Goal: Information Seeking & Learning: Learn about a topic

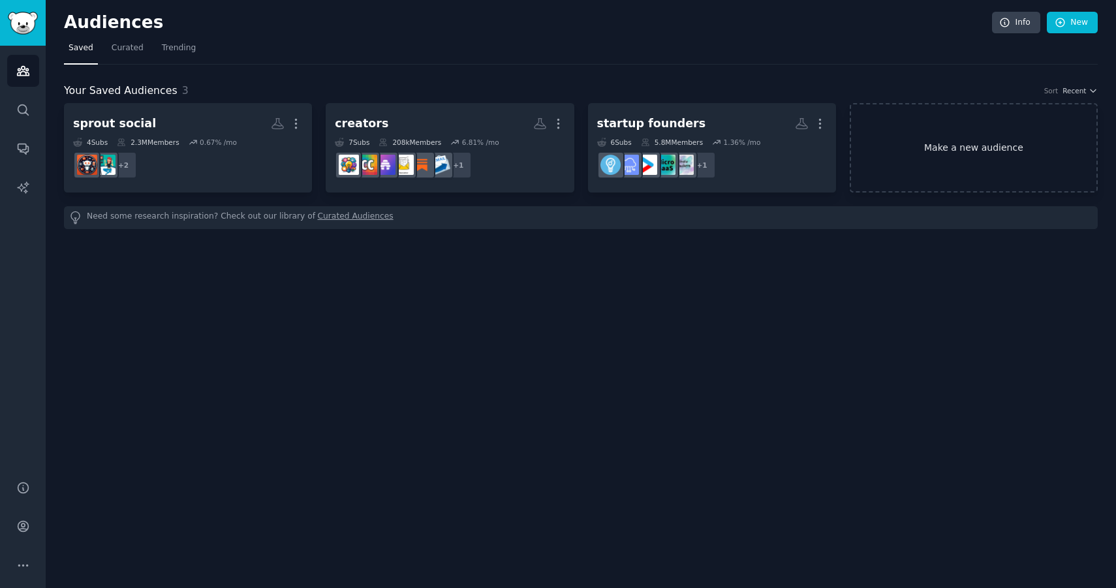
click at [929, 132] on link "Make a new audience" at bounding box center [974, 147] width 248 height 89
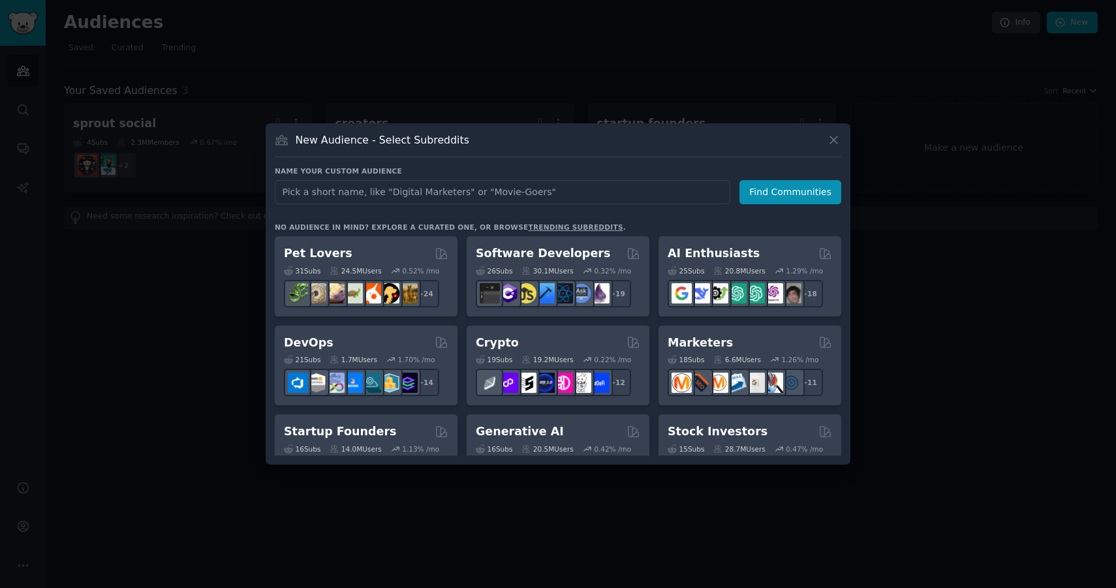
click at [544, 185] on input "text" at bounding box center [502, 192] width 455 height 24
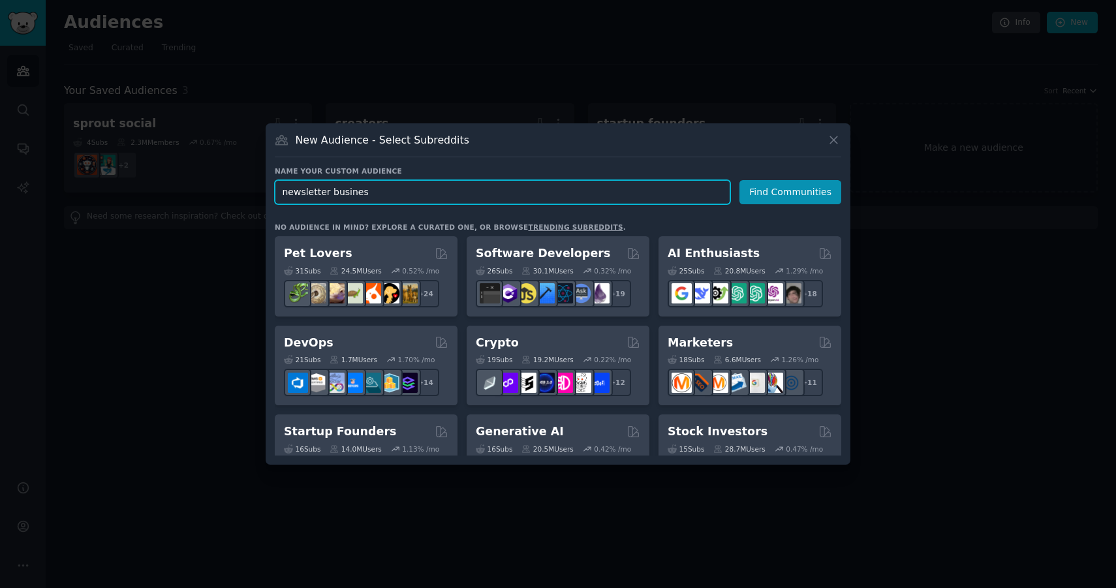
type input "newsletter business"
click button "Find Communities" at bounding box center [790, 192] width 102 height 24
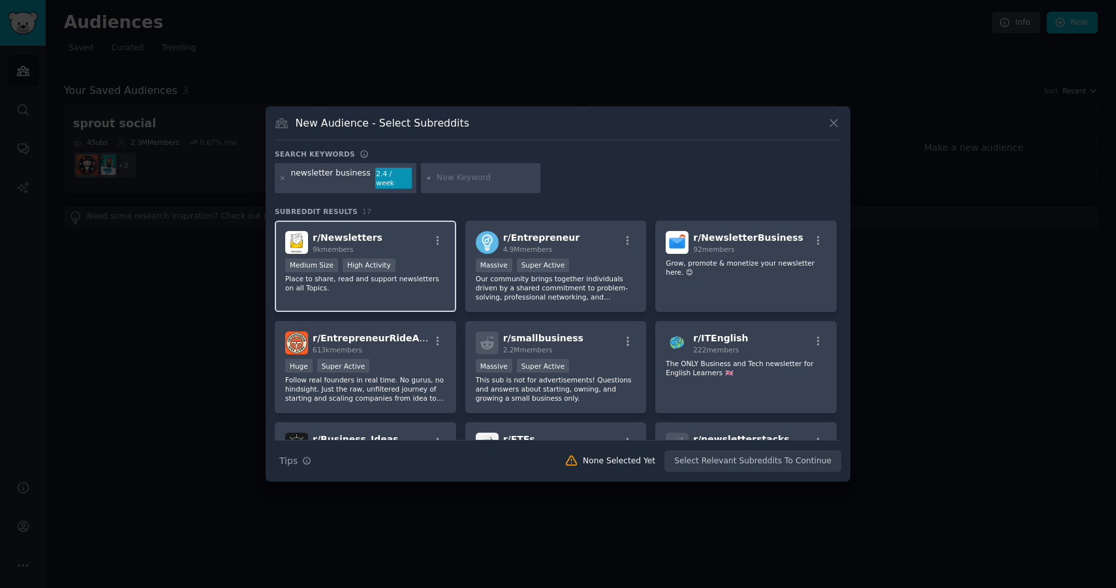
click at [399, 277] on p "Place to share, read and support newsletters on all Topics." at bounding box center [365, 283] width 161 height 18
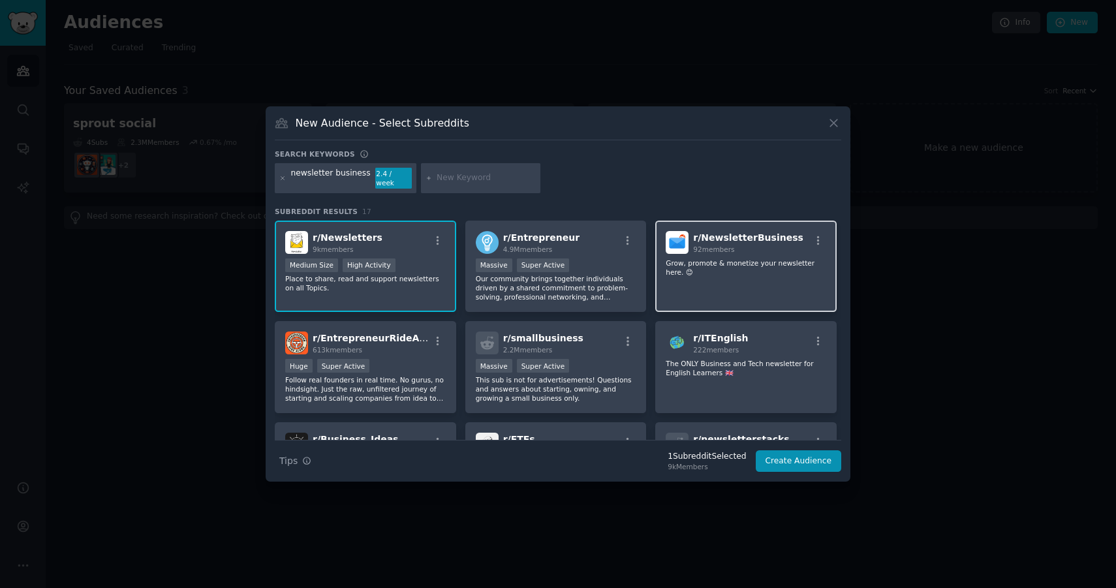
click at [726, 277] on div "r/ NewsletterBusiness 92 members Grow, promote & monetize your newsletter here.…" at bounding box center [745, 267] width 181 height 92
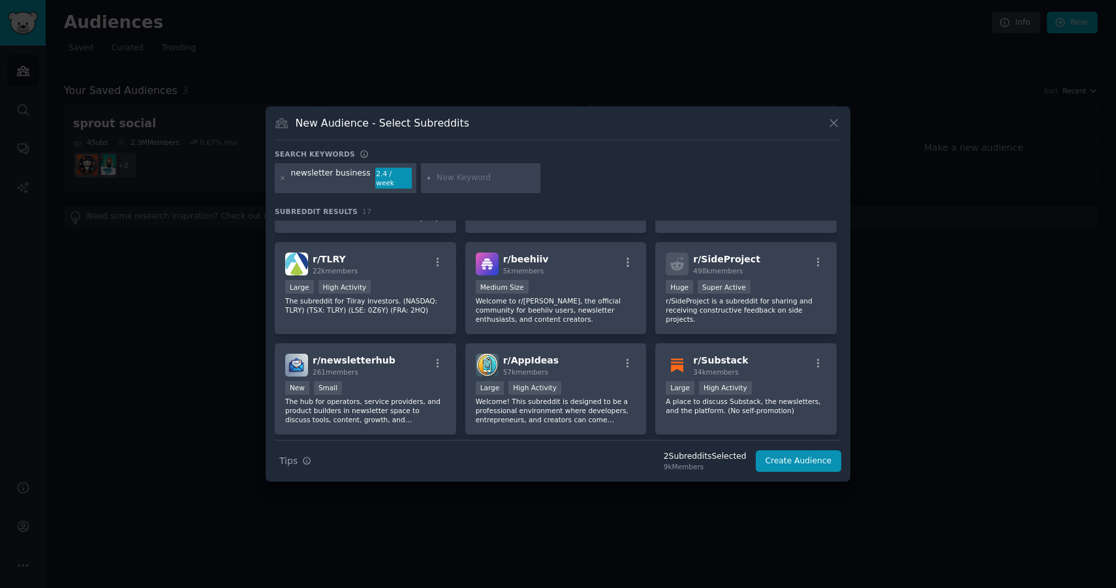
scroll to position [285, 0]
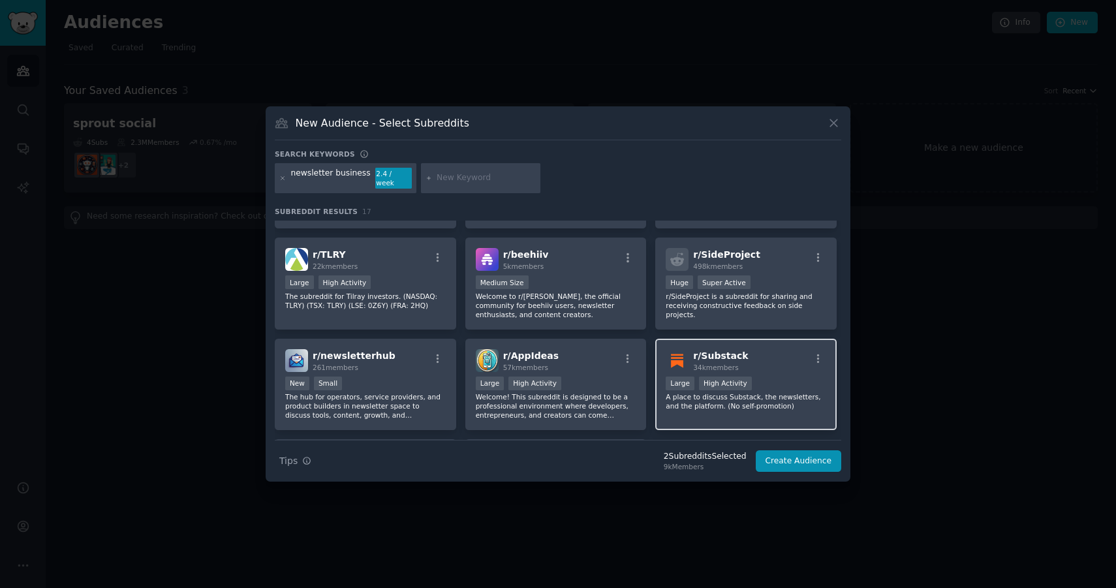
click at [684, 362] on img at bounding box center [677, 360] width 23 height 23
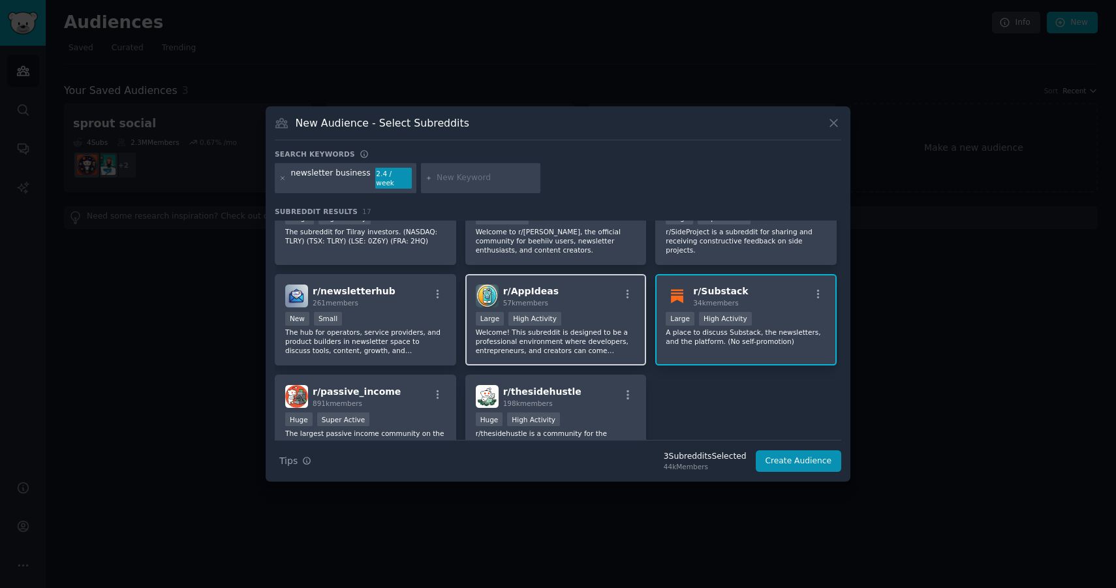
scroll to position [422, 0]
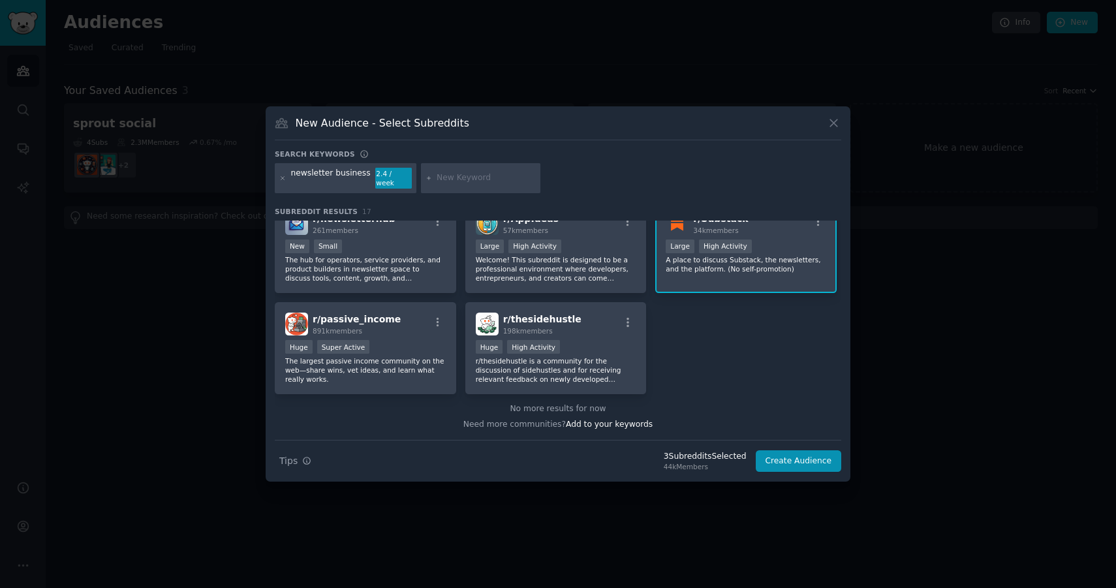
click at [462, 177] on input "text" at bounding box center [486, 178] width 99 height 12
type input "b"
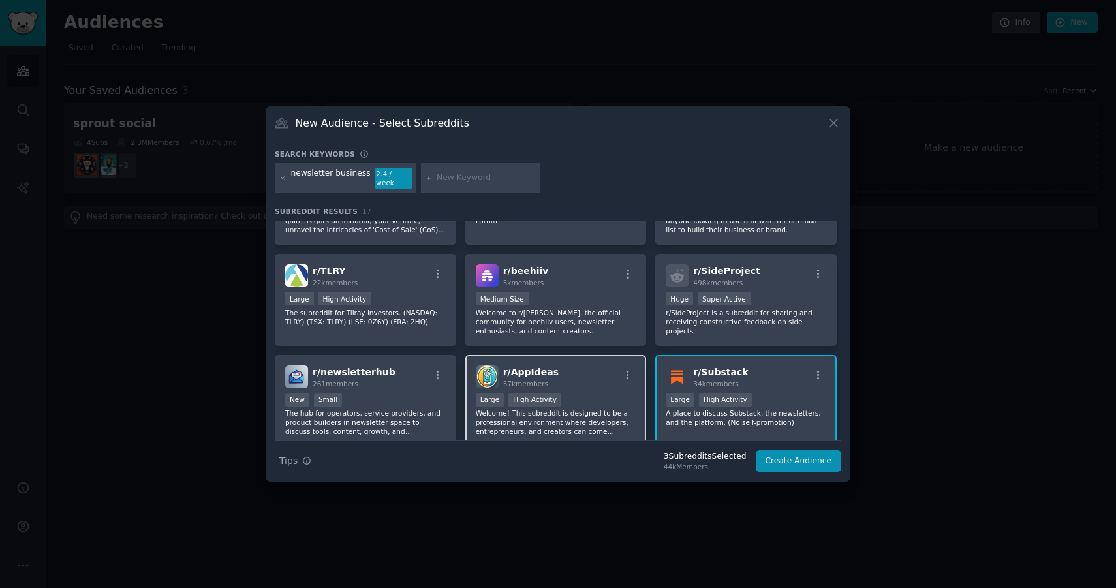
scroll to position [0, 0]
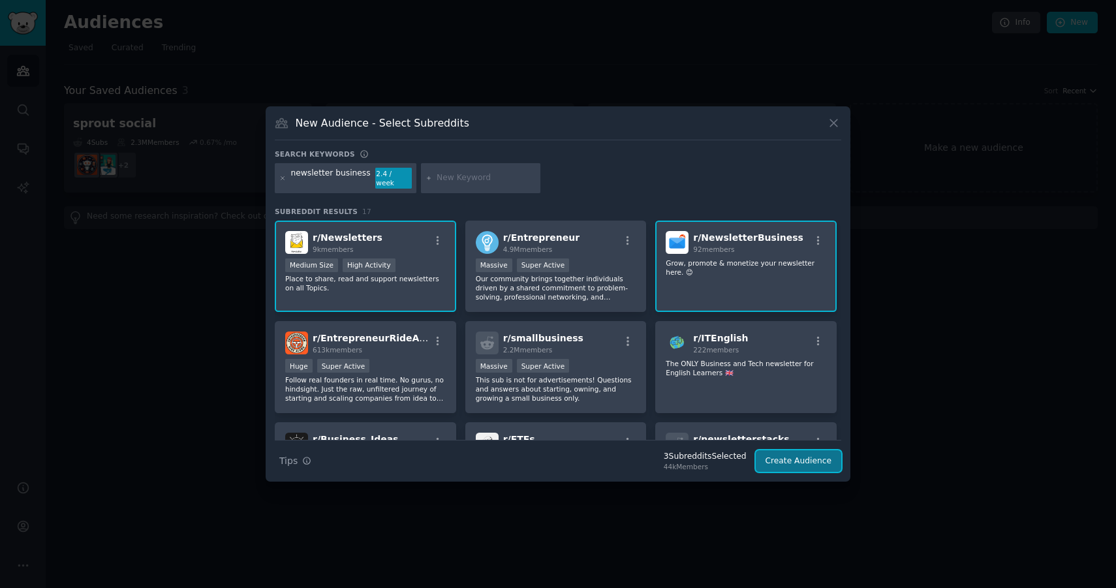
click at [779, 457] on button "Create Audience" at bounding box center [799, 461] width 86 height 22
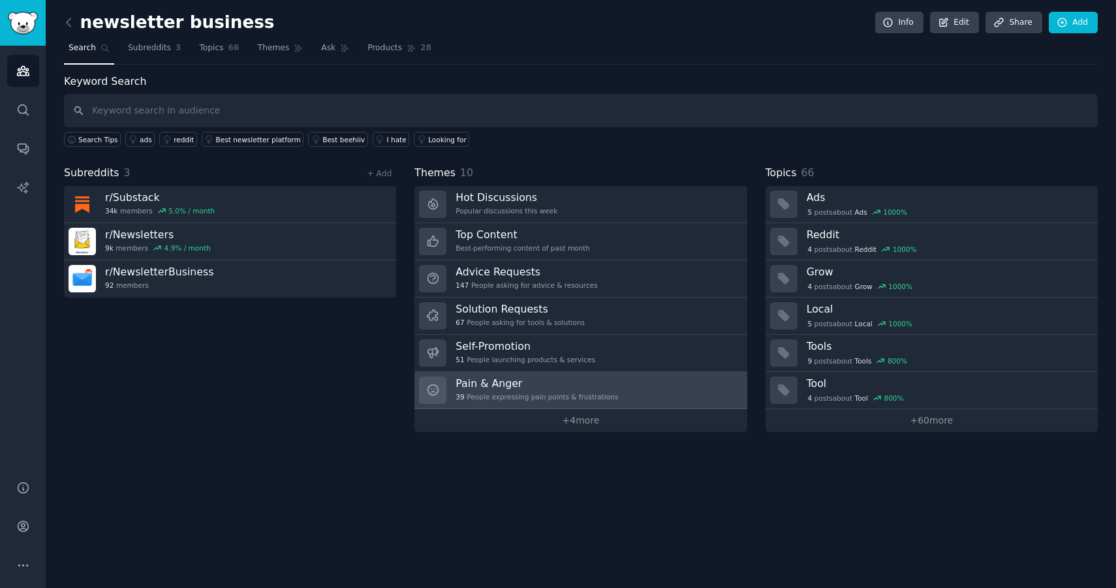
click at [538, 386] on h3 "Pain & Anger" at bounding box center [536, 383] width 162 height 14
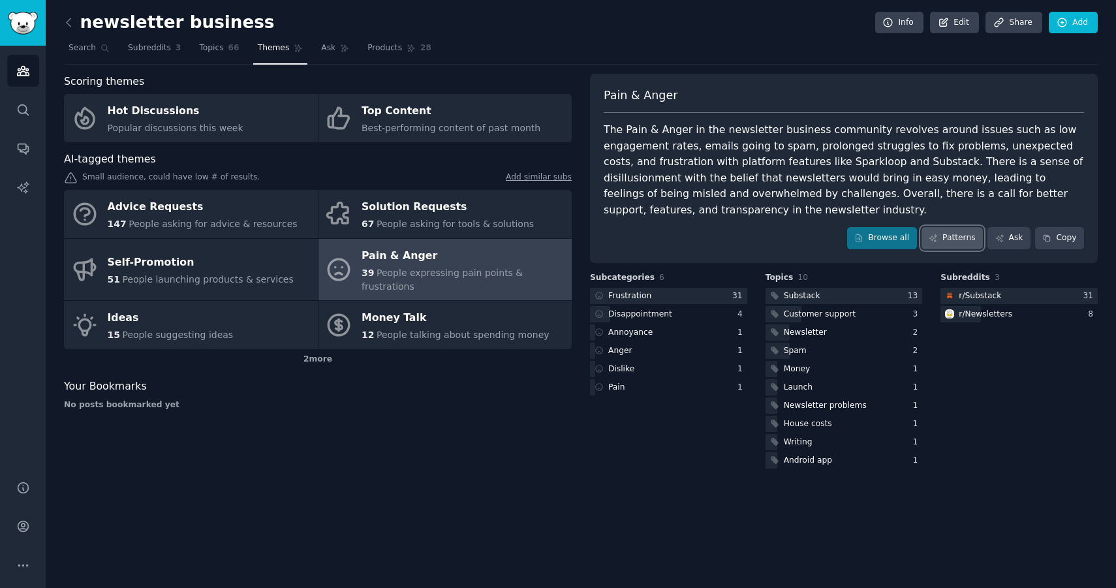
click at [938, 236] on link "Patterns" at bounding box center [951, 238] width 61 height 22
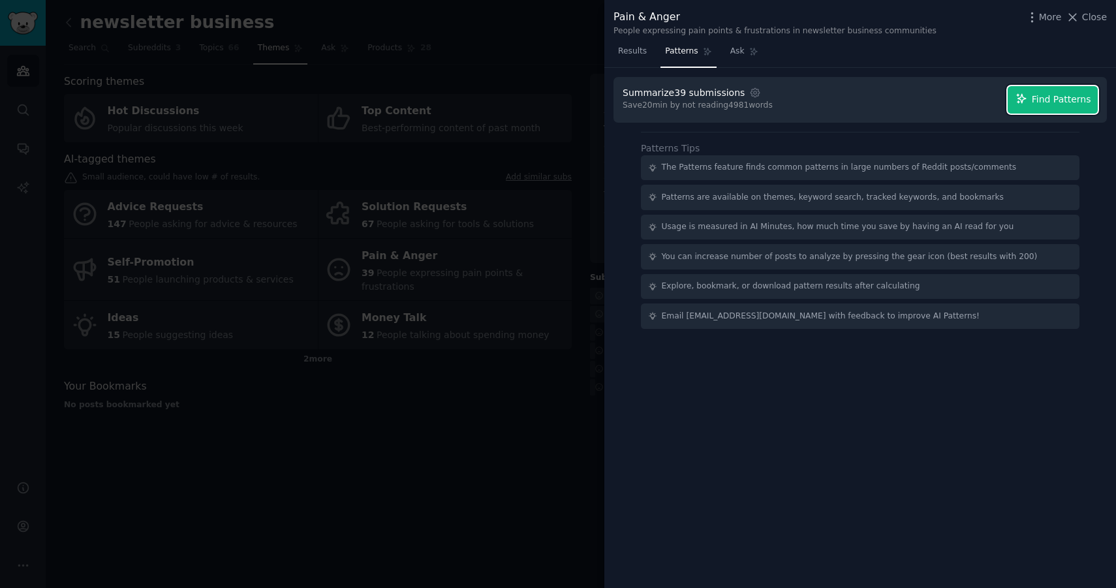
click at [1047, 98] on span "Find Patterns" at bounding box center [1061, 100] width 59 height 14
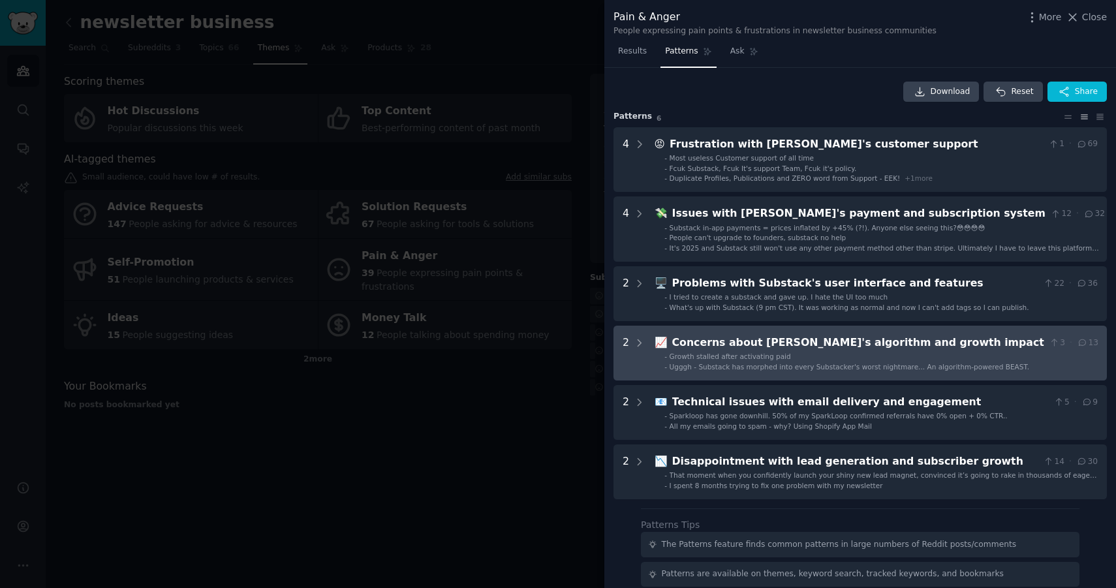
click at [675, 345] on div "Concerns about [PERSON_NAME]'s algorithm and growth impact" at bounding box center [858, 343] width 372 height 16
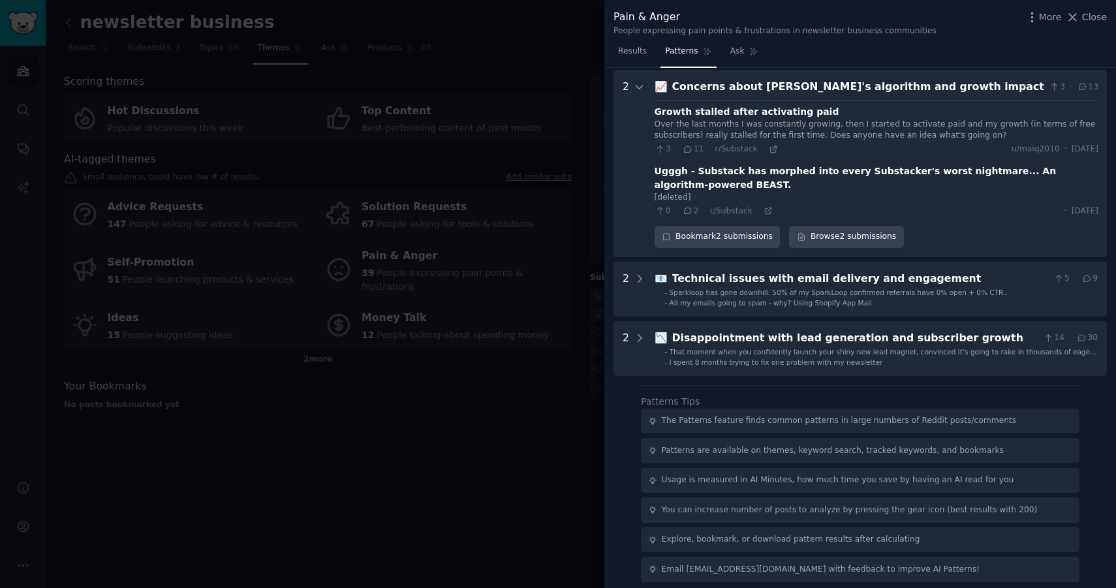
scroll to position [263, 0]
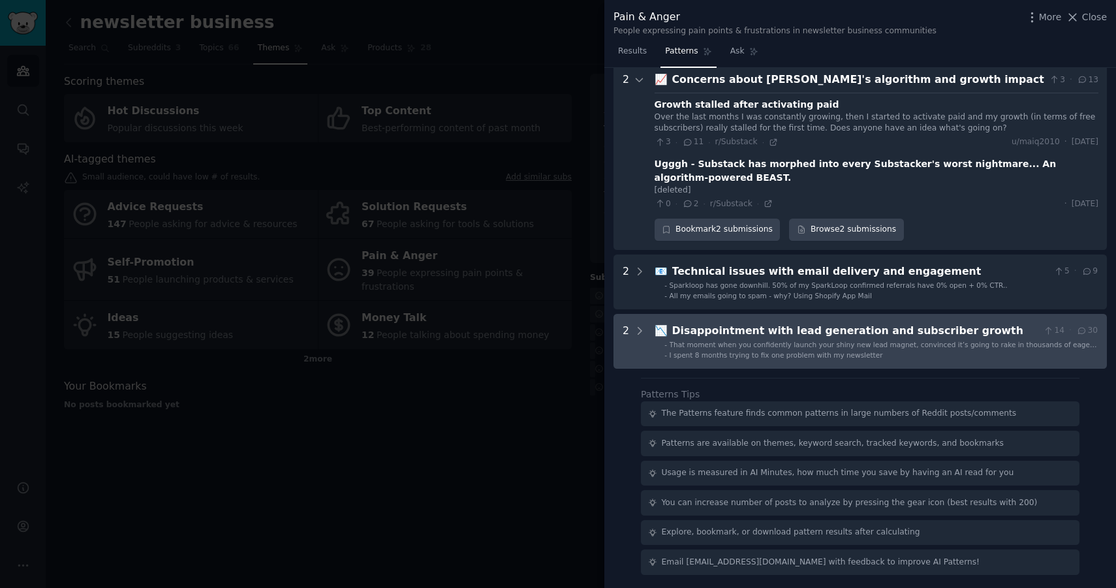
click at [754, 328] on div "Disappointment with lead generation and subscriber growth" at bounding box center [855, 331] width 366 height 16
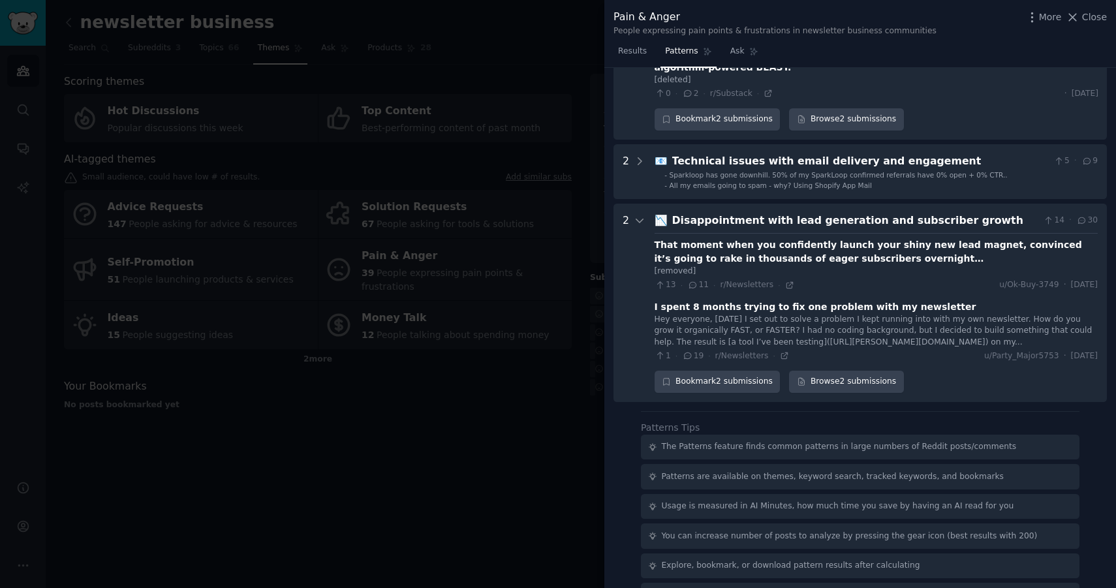
scroll to position [406, 0]
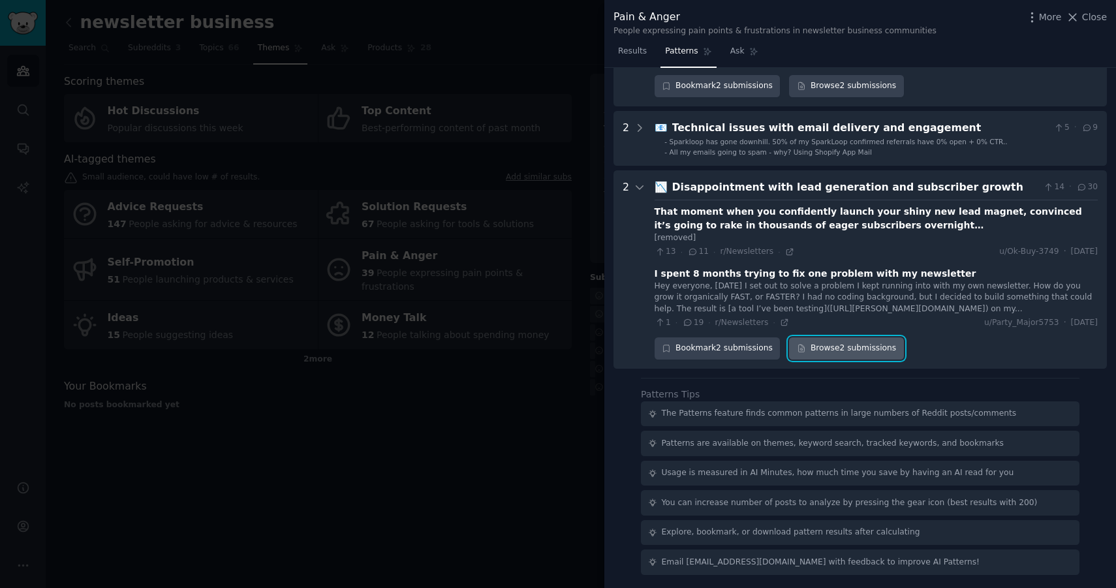
click at [843, 346] on link "Browse 2 submissions" at bounding box center [846, 348] width 114 height 22
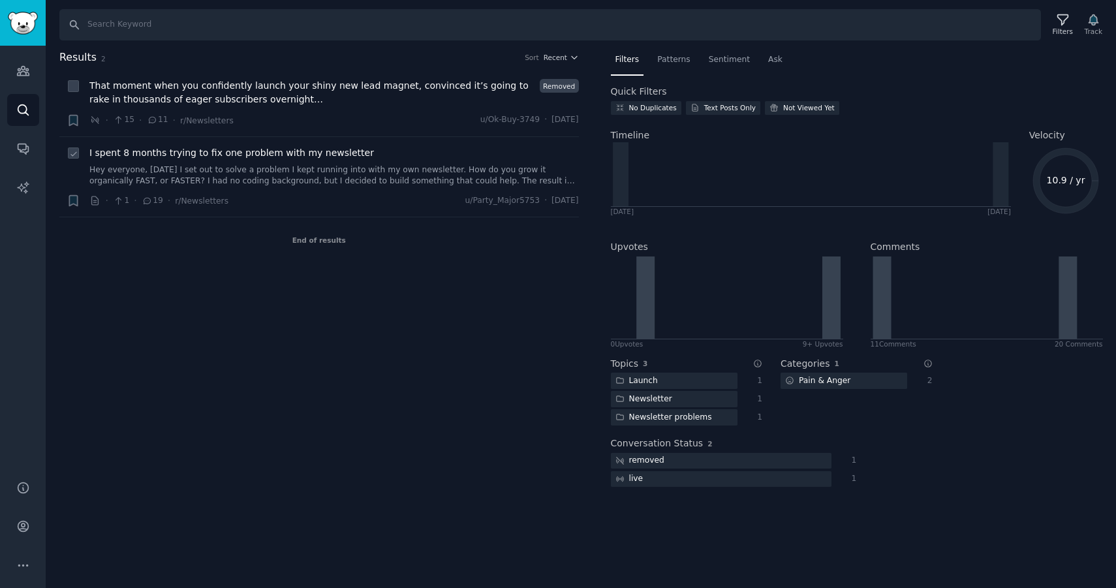
click at [259, 181] on link "Hey everyone, [DATE] I set out to solve a problem I kept running into with my o…" at bounding box center [333, 175] width 489 height 23
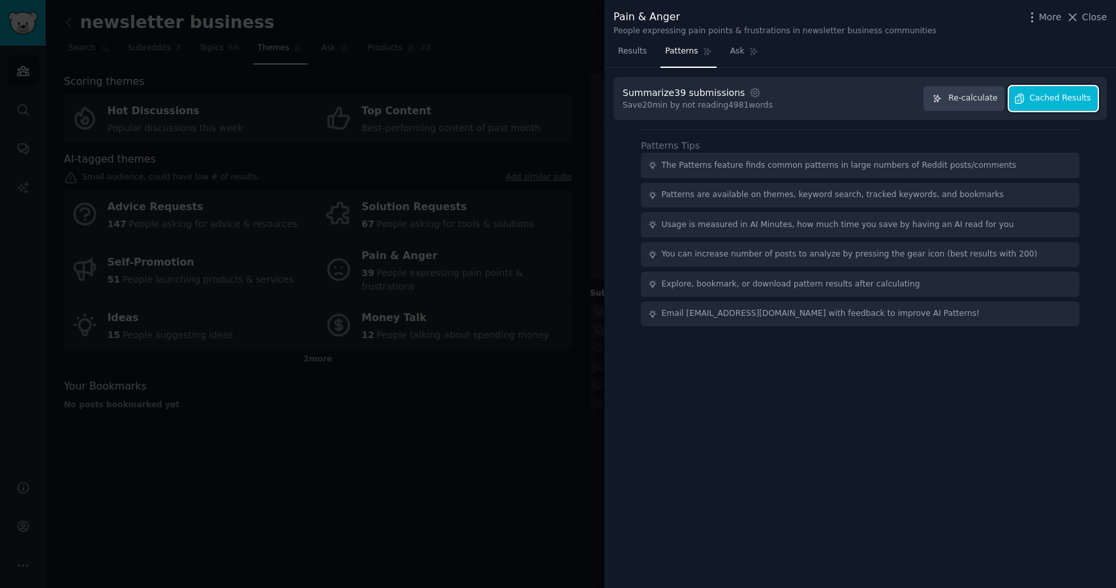
click at [1040, 105] on button "Cached Results" at bounding box center [1053, 98] width 89 height 25
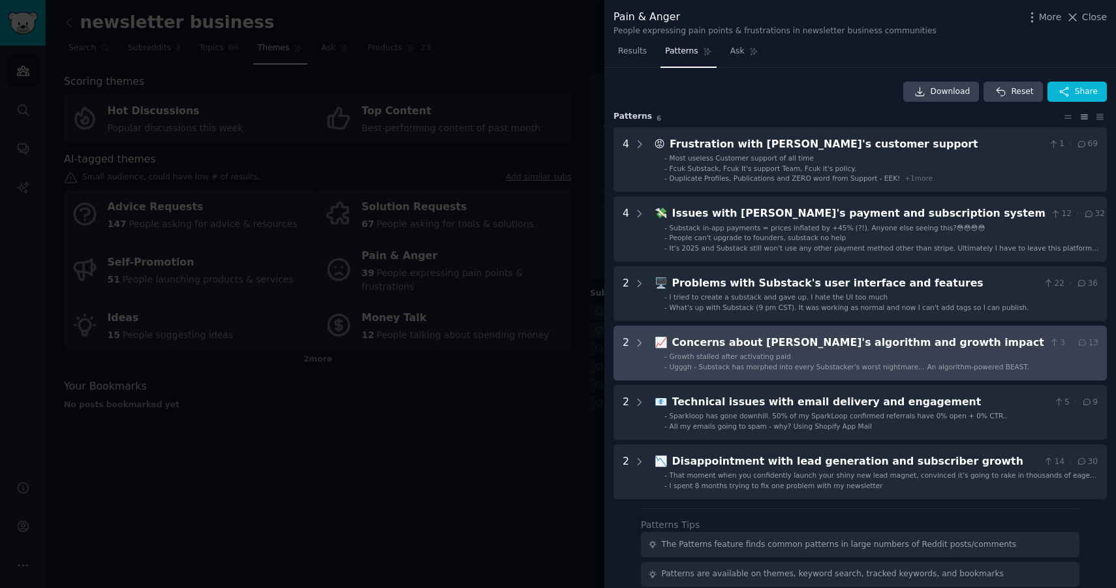
scroll to position [131, 0]
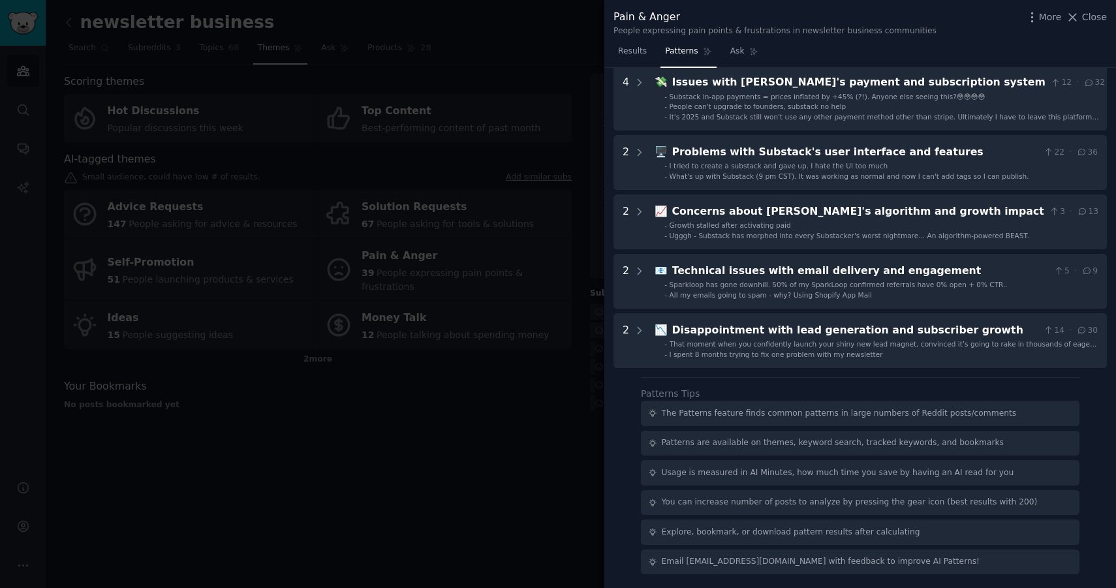
click at [515, 363] on div at bounding box center [558, 294] width 1116 height 588
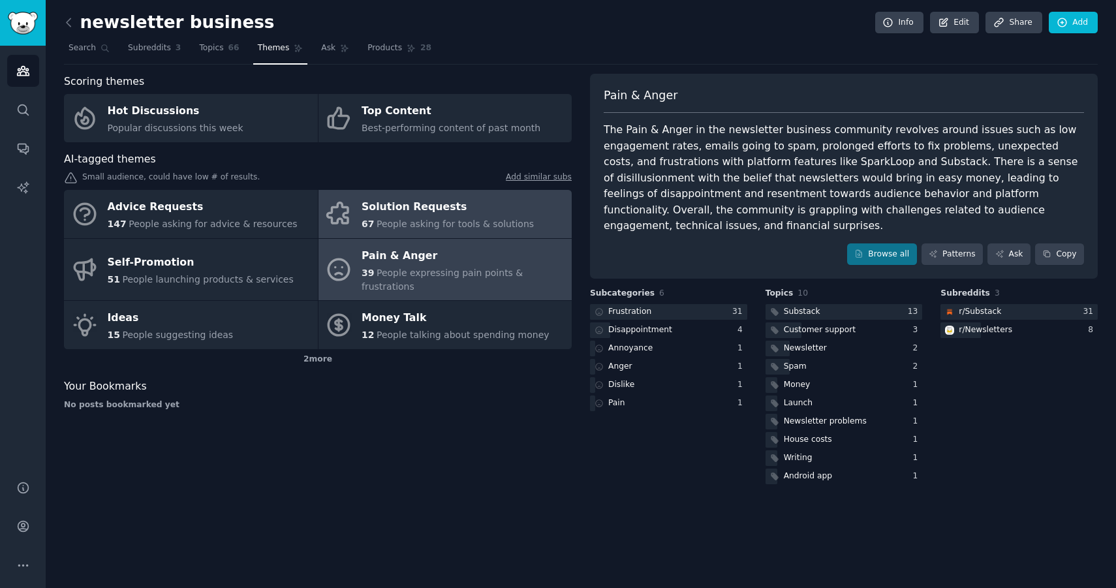
click at [468, 223] on span "People asking for tools & solutions" at bounding box center [454, 224] width 157 height 10
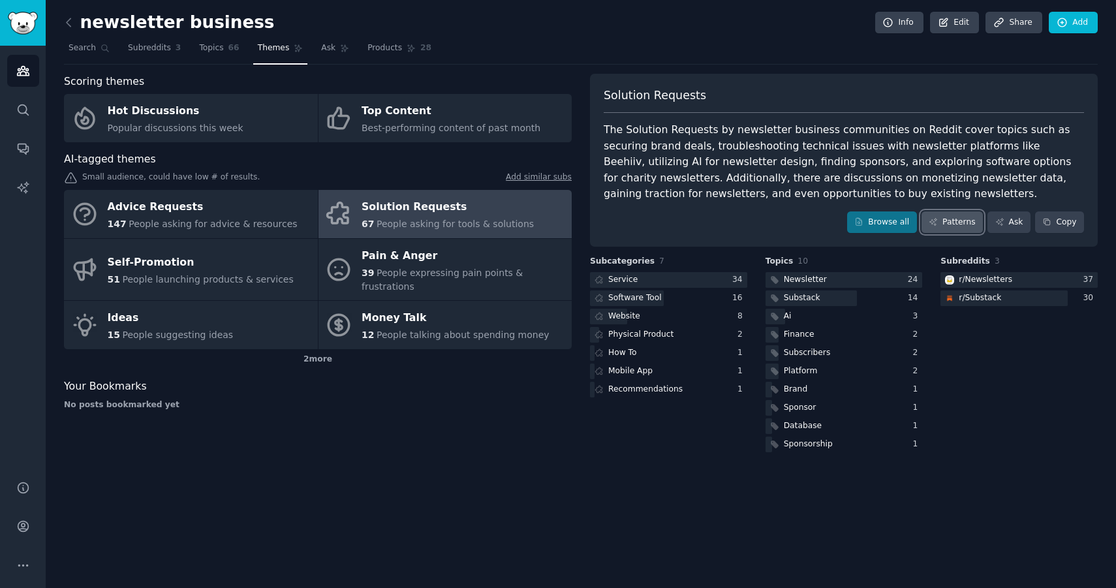
click at [942, 224] on link "Patterns" at bounding box center [951, 222] width 61 height 22
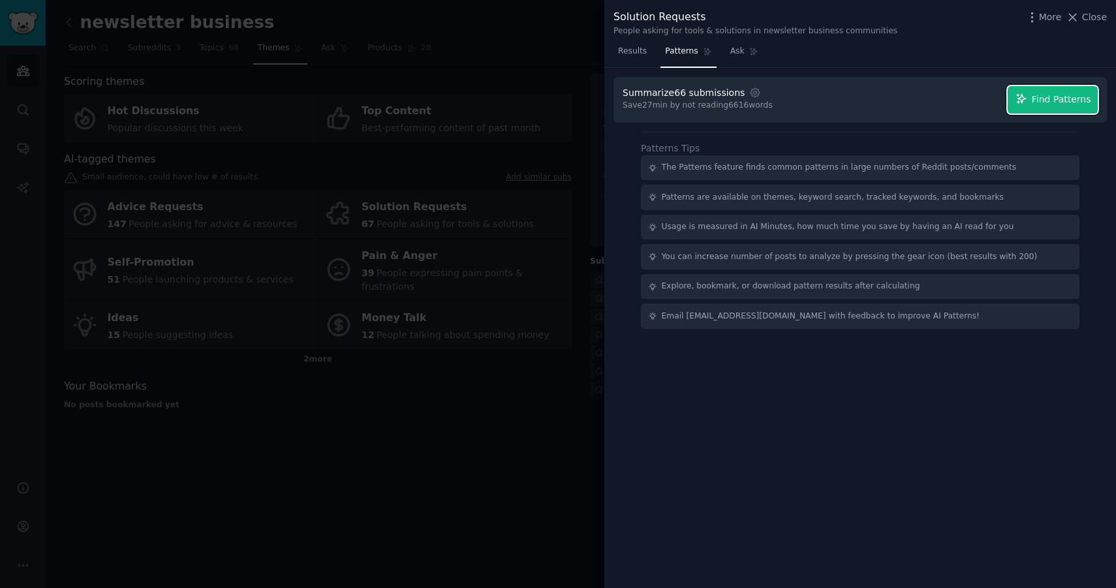
click at [1079, 103] on span "Find Patterns" at bounding box center [1061, 100] width 59 height 14
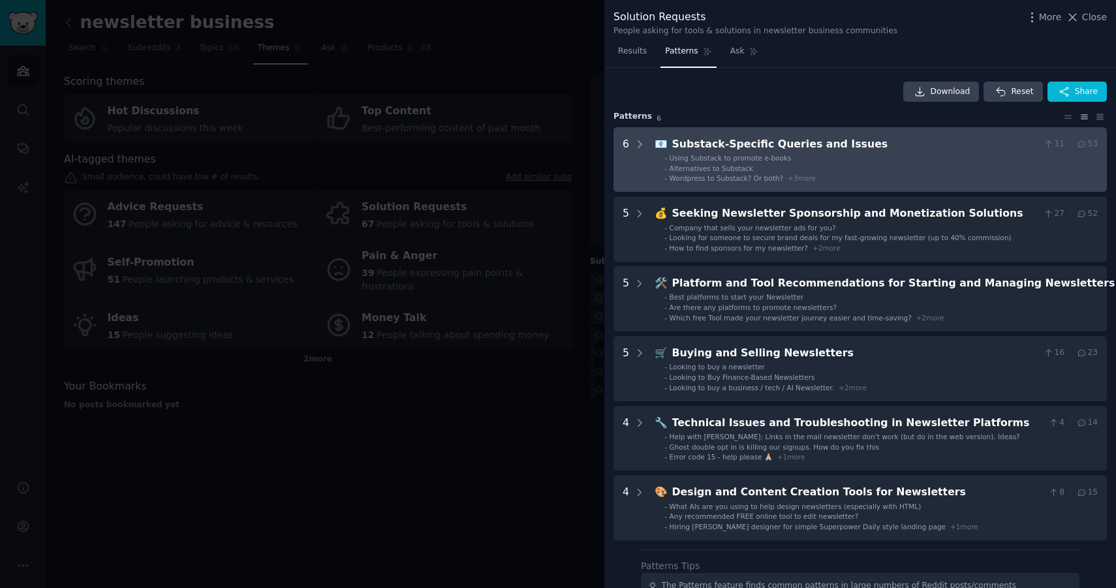
click at [829, 175] on li "- Wordpress to Substack? Or both? + 3 more" at bounding box center [880, 178] width 433 height 9
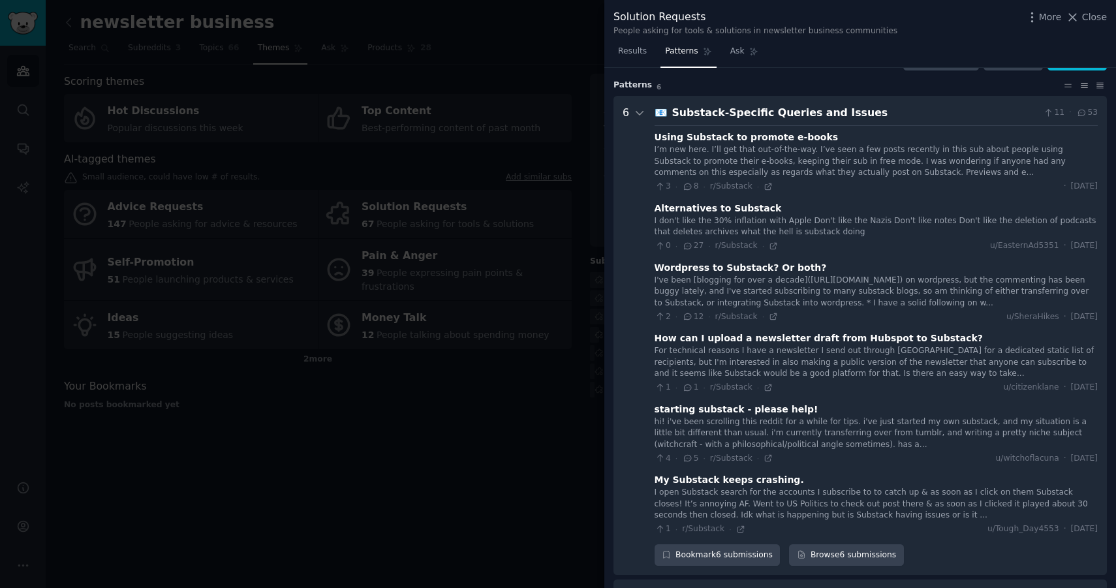
scroll to position [59, 0]
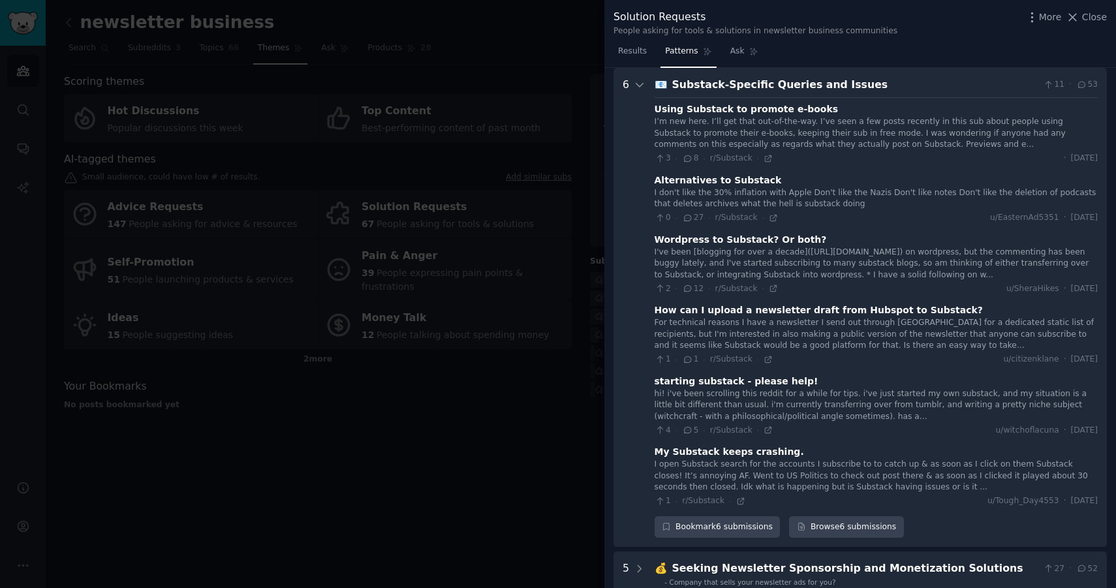
click at [431, 432] on div at bounding box center [558, 294] width 1116 height 588
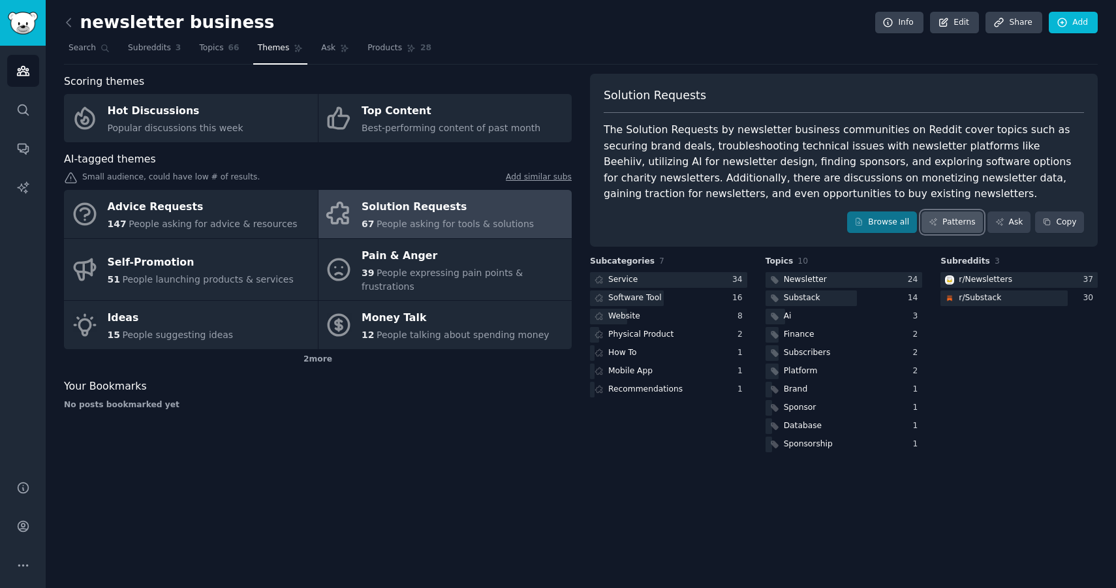
click at [972, 222] on link "Patterns" at bounding box center [951, 222] width 61 height 22
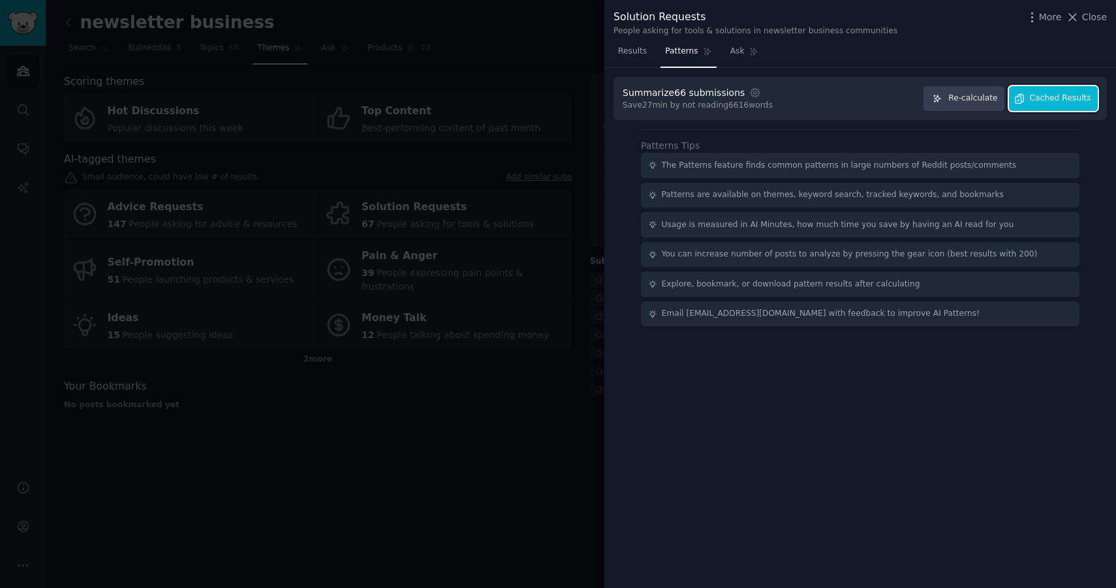
click at [1067, 95] on span "Cached Results" at bounding box center [1060, 99] width 61 height 12
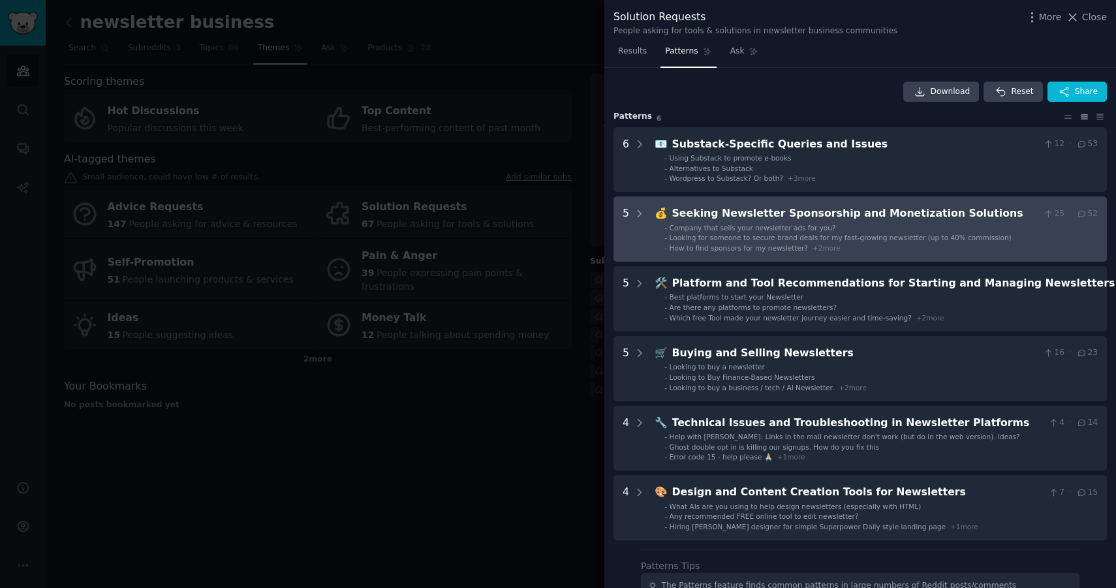
click at [858, 244] on li "- How to find sponsors for my newsletter? + 2 more" at bounding box center [880, 247] width 433 height 9
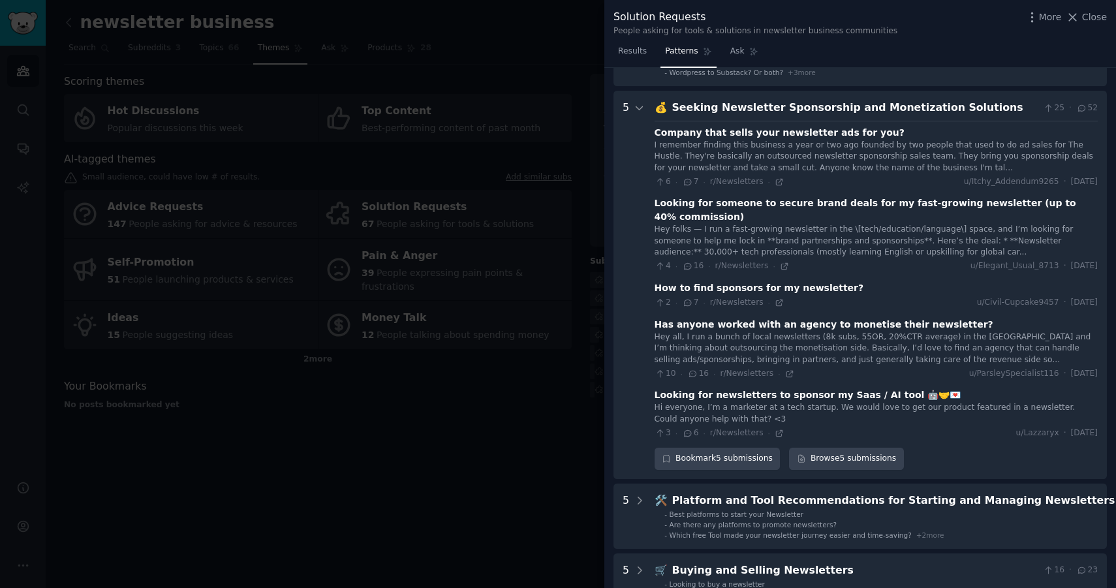
scroll to position [129, 0]
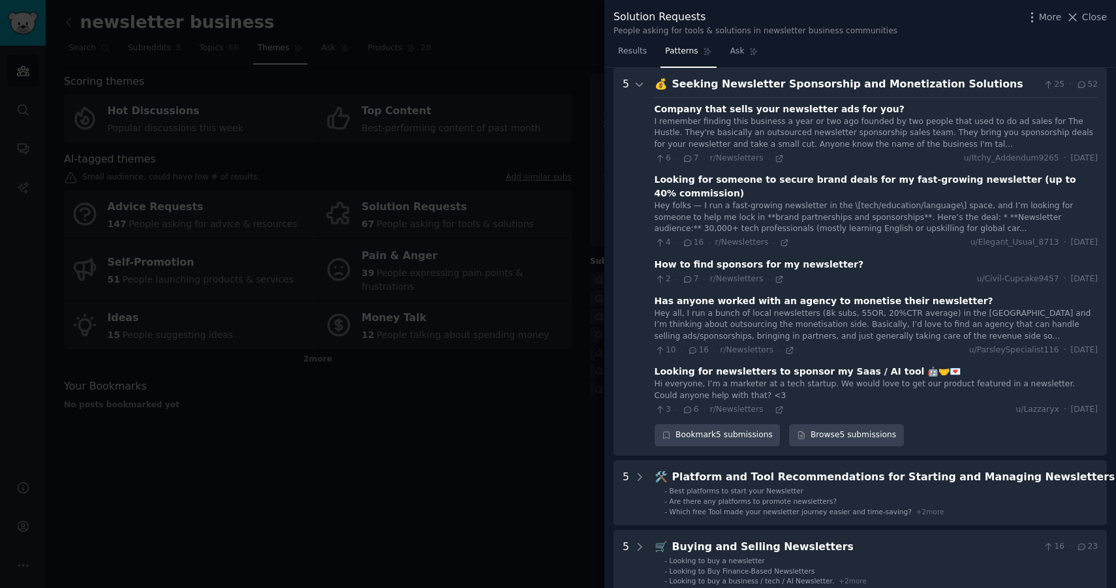
click at [788, 258] on div "How to find sponsors for my newsletter?" at bounding box center [758, 265] width 209 height 14
click at [826, 258] on div "How to find sponsors for my newsletter?" at bounding box center [758, 265] width 209 height 14
drag, startPoint x: 840, startPoint y: 252, endPoint x: 656, endPoint y: 249, distance: 183.4
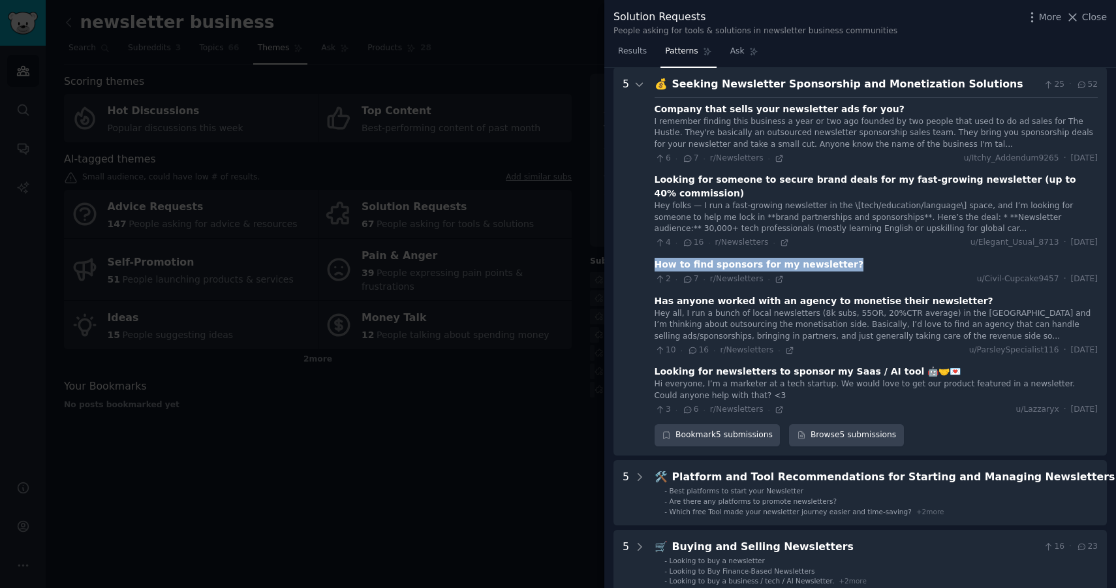
click at [656, 258] on div "How to find sponsors for my newsletter?" at bounding box center [875, 265] width 443 height 14
copy div "How to find sponsors for my newsletter?"
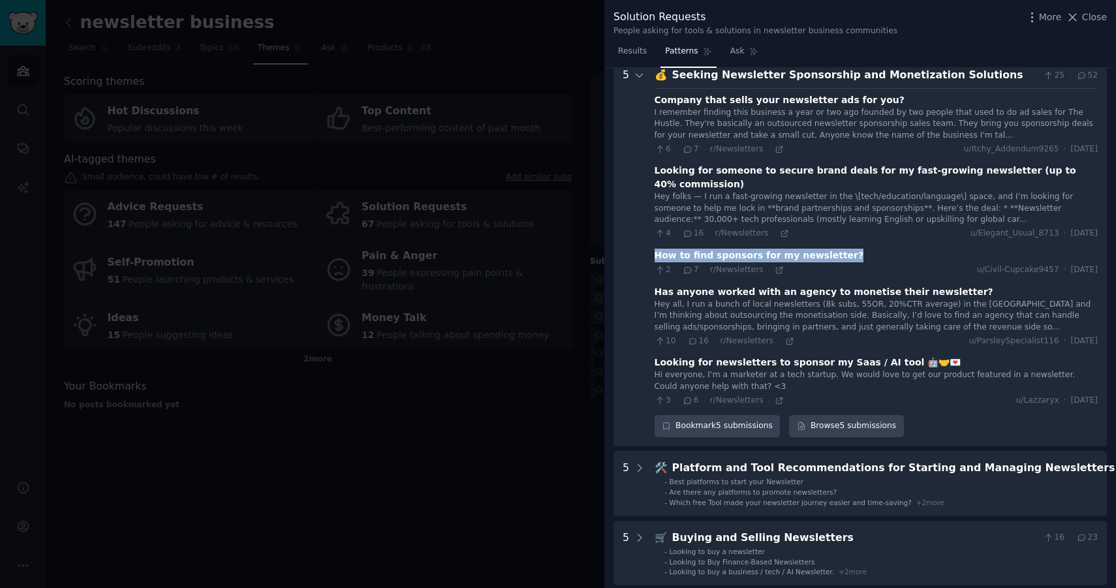
scroll to position [140, 0]
click at [649, 307] on Solutions "5 💰 Seeking Newsletter Sponsorship and Monetization Solutions 25 · 52 Company t…" at bounding box center [859, 251] width 493 height 388
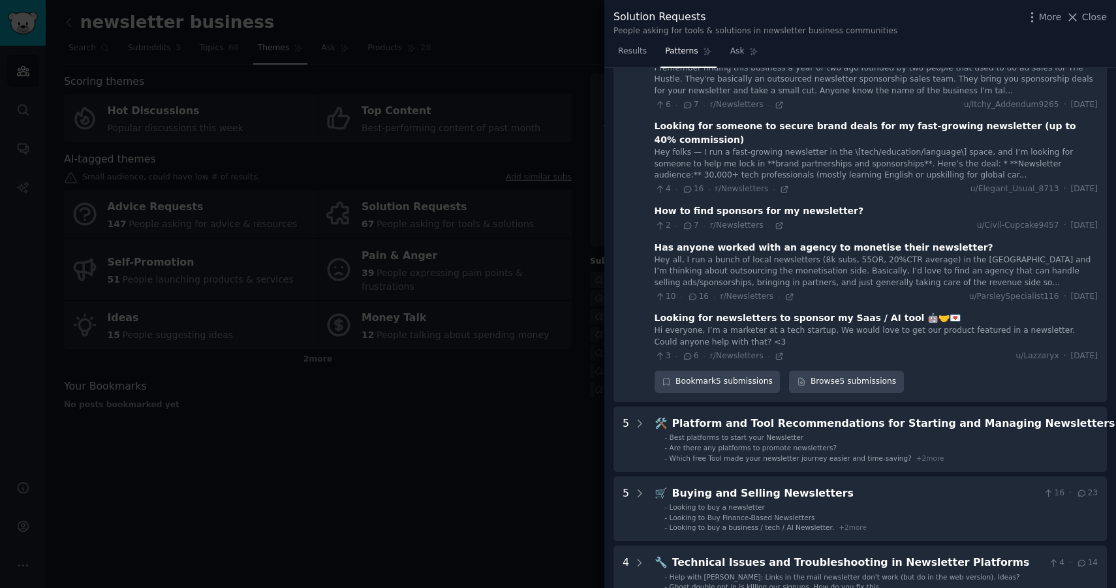
scroll to position [185, 0]
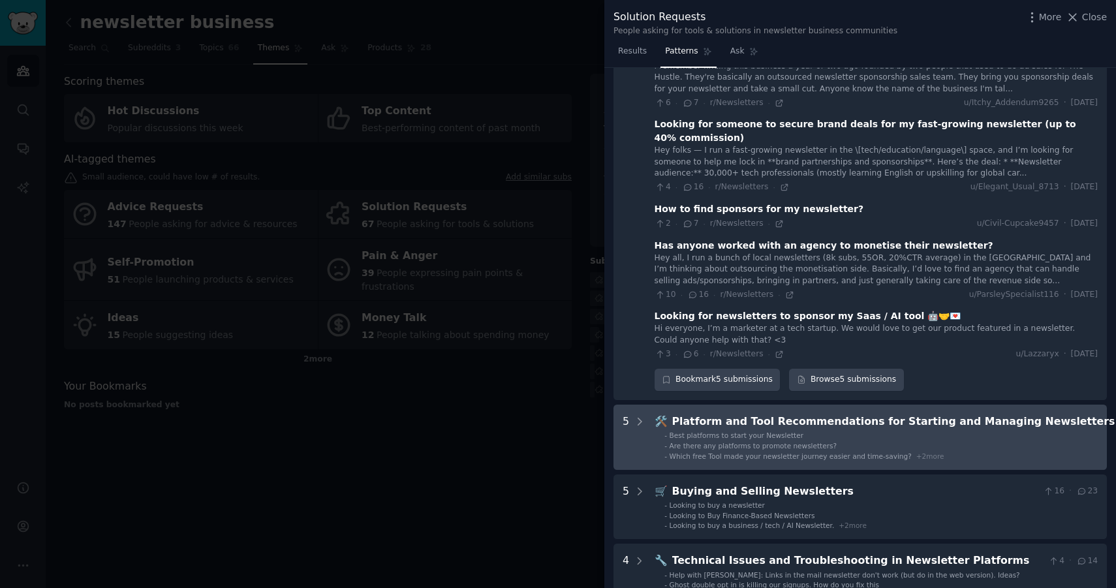
click at [835, 431] on li "- Best platforms to start your Newsletter" at bounding box center [919, 435] width 510 height 9
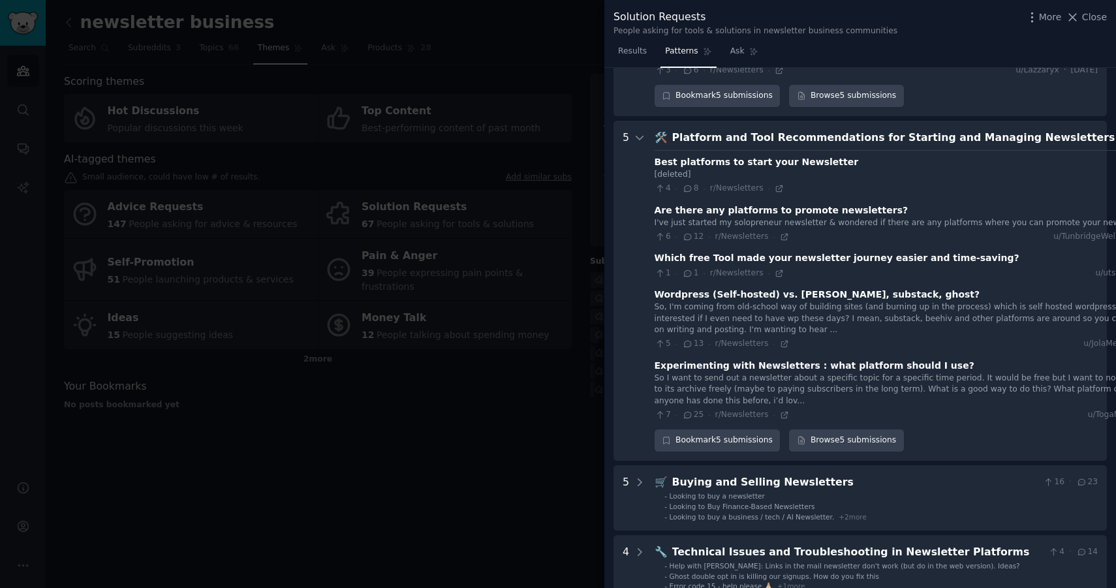
scroll to position [468, 0]
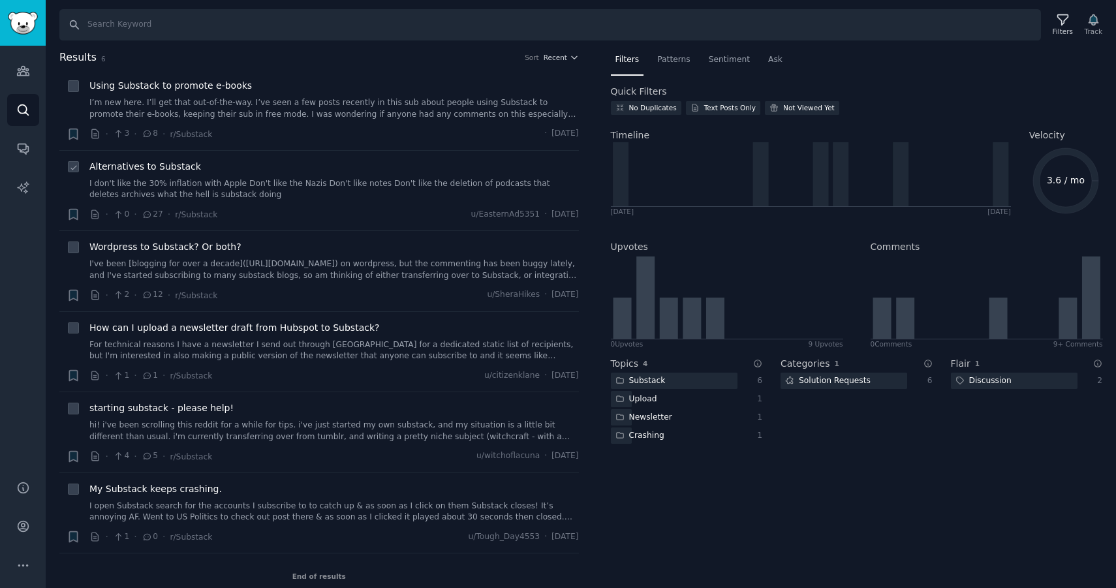
click at [233, 187] on link "I don't like the 30% inflation with Apple Don't like the Nazis Don't like notes…" at bounding box center [333, 189] width 489 height 23
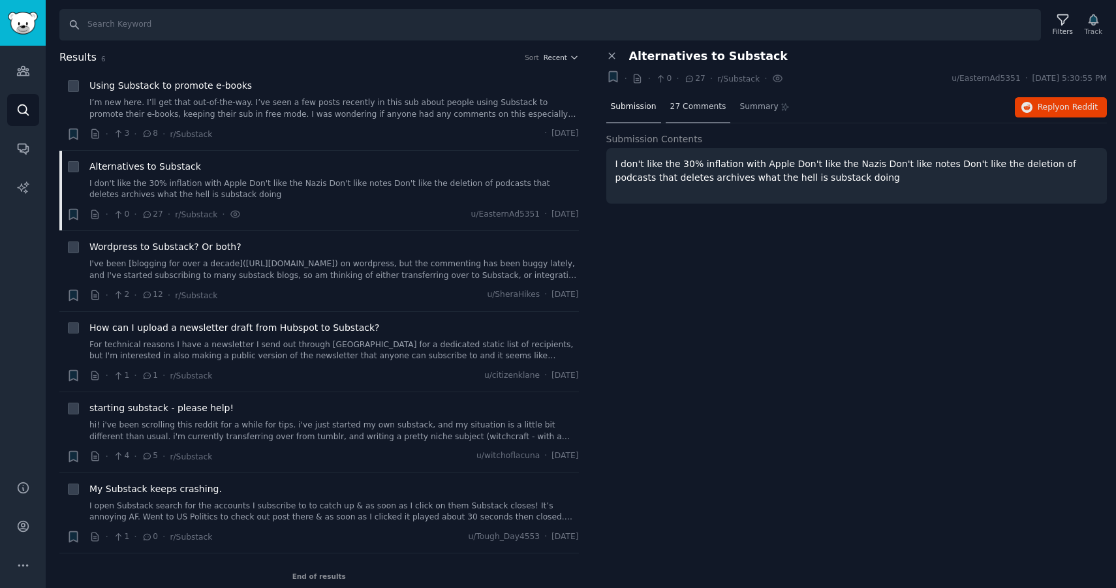
click at [696, 108] on span "27 Comments" at bounding box center [698, 107] width 56 height 12
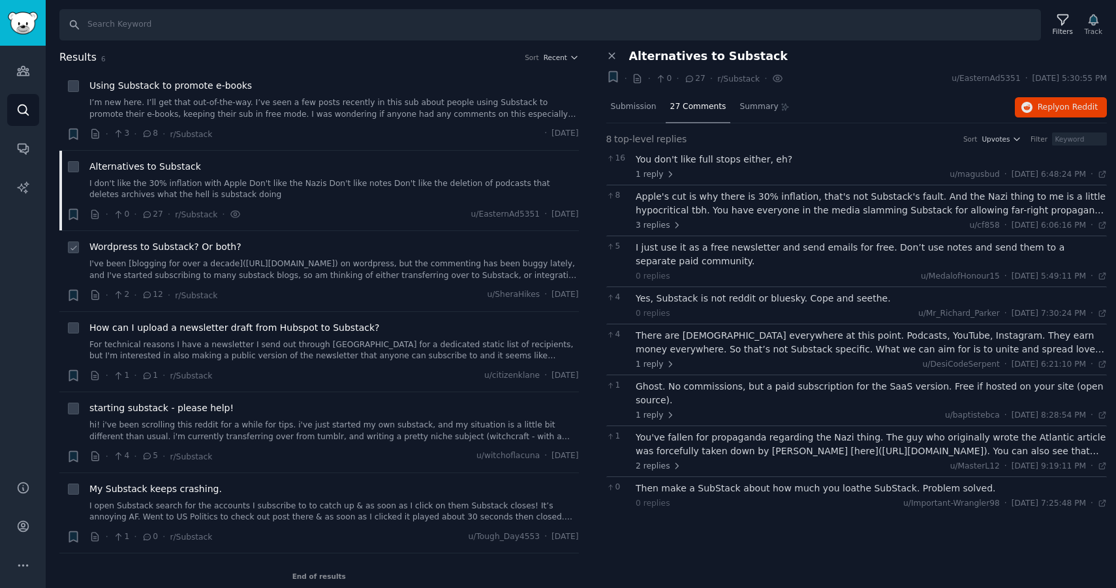
click at [351, 262] on link "I've been [blogging for over a decade](https://sherahikes.com) on wordpress, bu…" at bounding box center [333, 269] width 489 height 23
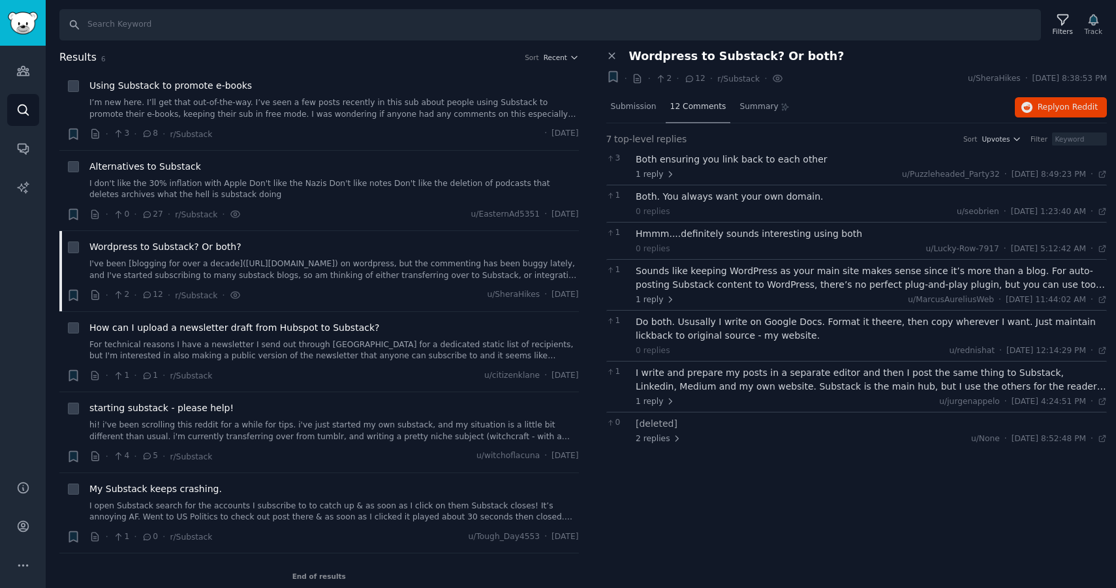
click at [703, 104] on span "12 Comments" at bounding box center [698, 107] width 56 height 12
click at [262, 371] on div "· 1 · 1 · r/Substack u/citizenklane · Wed 9/3/2025" at bounding box center [333, 376] width 489 height 14
click at [260, 345] on link "For technical reasons I have a newsletter I send out through Hubspot for a dedi…" at bounding box center [333, 350] width 489 height 23
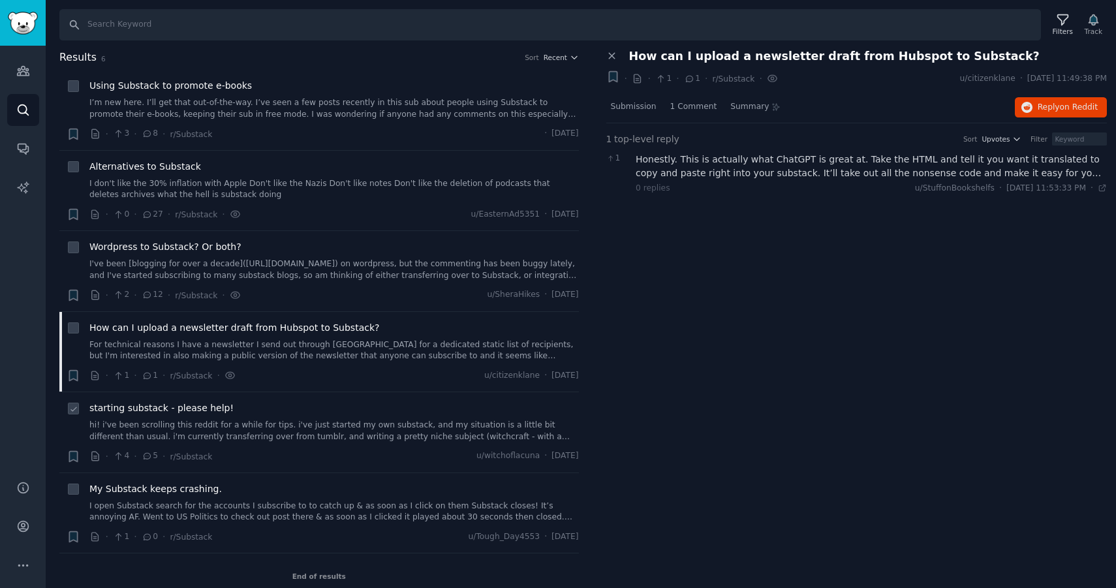
click at [275, 430] on link "hi! i've been scrolling this reddit for a while for tips. i've just started my …" at bounding box center [333, 431] width 489 height 23
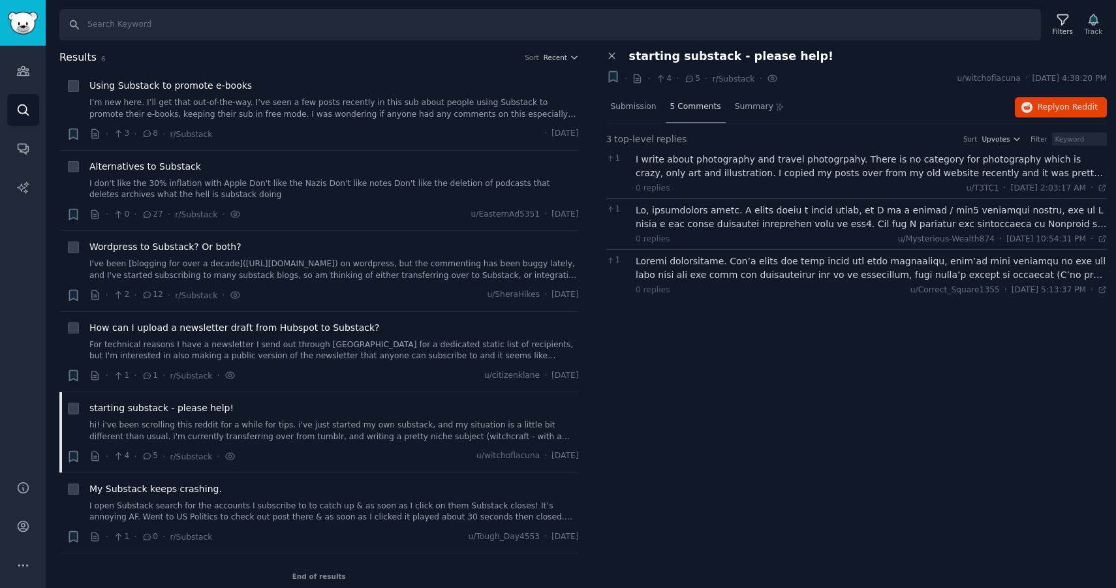
click at [697, 110] on span "5 Comments" at bounding box center [695, 107] width 51 height 12
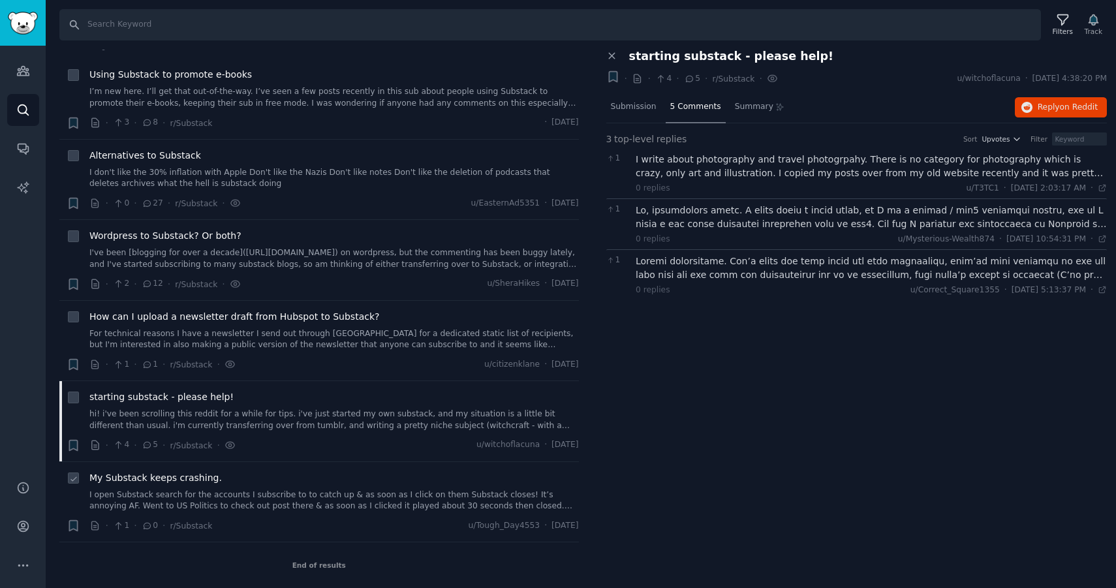
click at [273, 510] on link "I open Substack search for the accounts I subscribe to to catch up & as soon as…" at bounding box center [333, 500] width 489 height 23
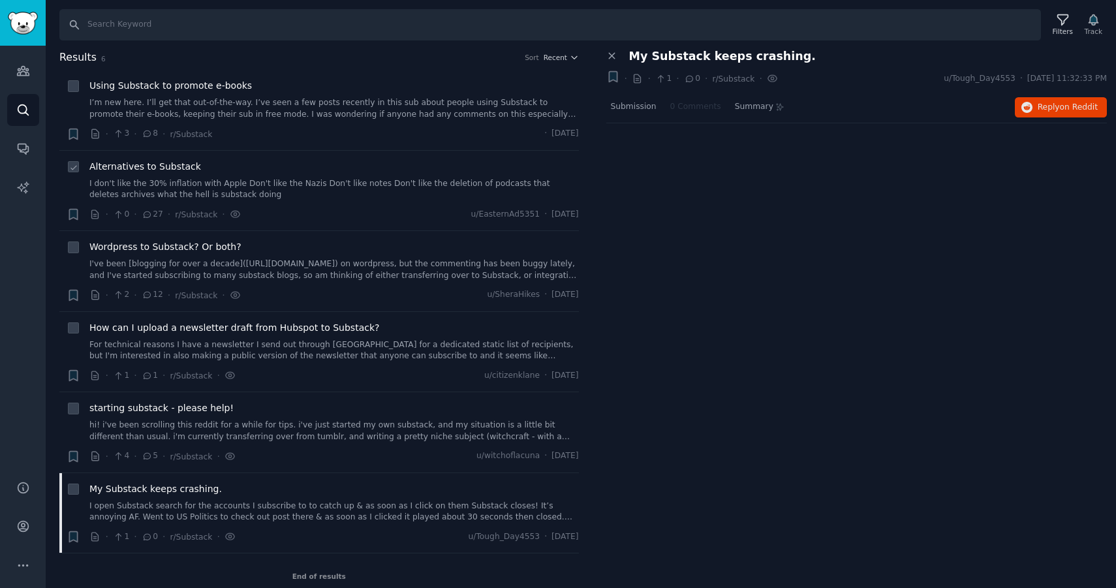
scroll to position [11, 0]
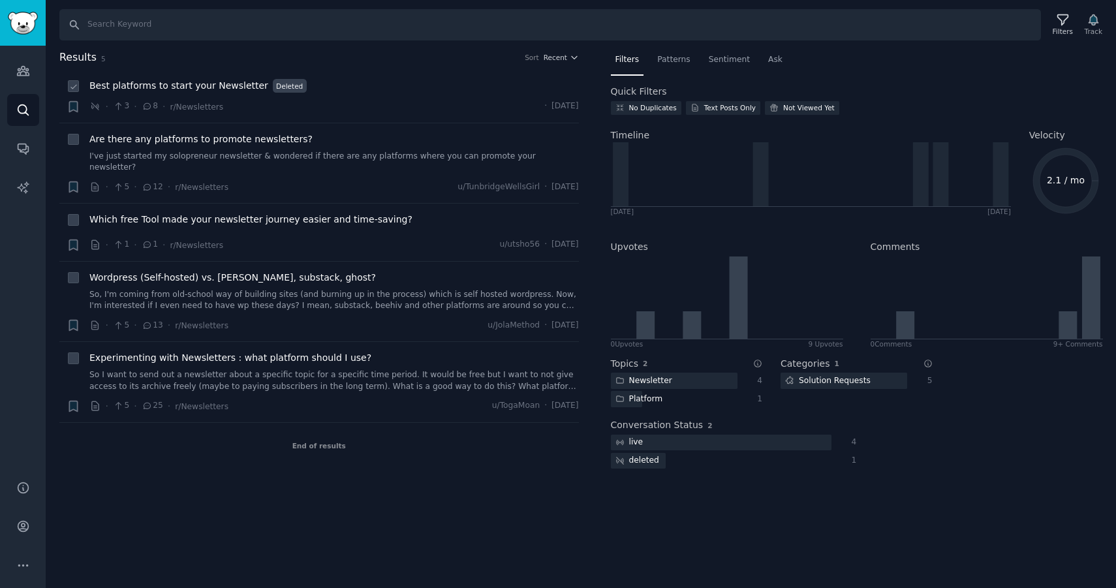
click at [229, 89] on span "Best platforms to start your Newsletter" at bounding box center [178, 86] width 179 height 14
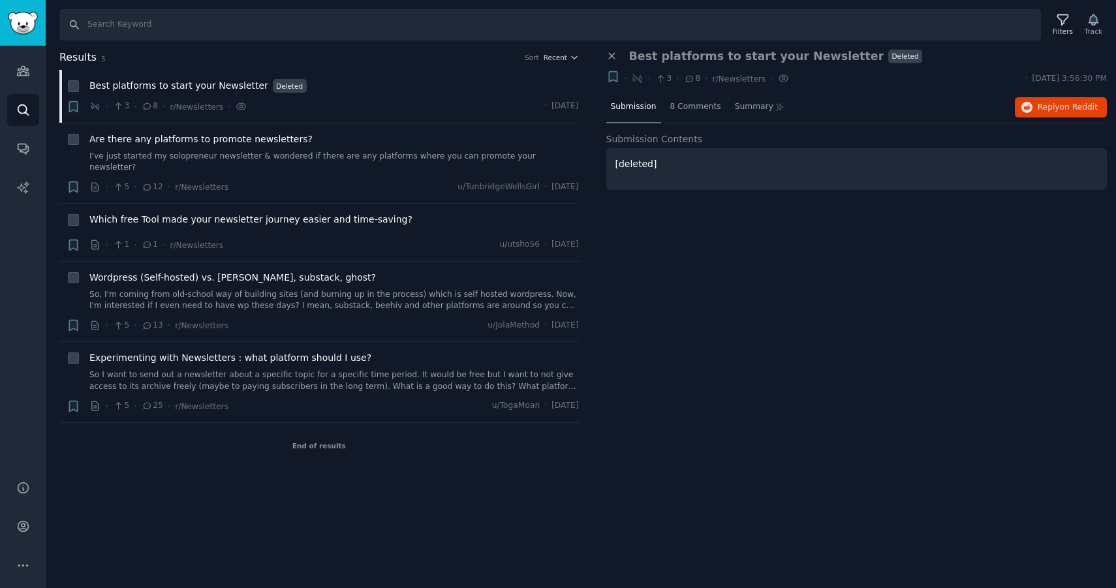
click at [725, 113] on nav "Submission 8 Comments Summary" at bounding box center [697, 107] width 183 height 31
click at [709, 113] on div "8 Comments" at bounding box center [696, 107] width 60 height 31
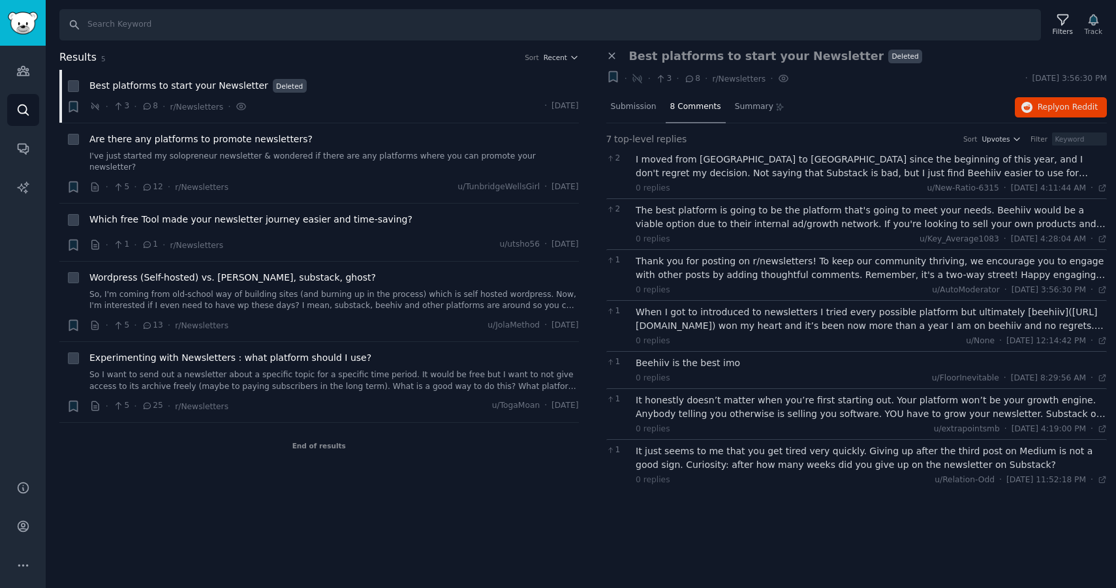
click at [775, 228] on div "The best platform is going to be the platform that's going to meet your needs. …" at bounding box center [871, 217] width 471 height 27
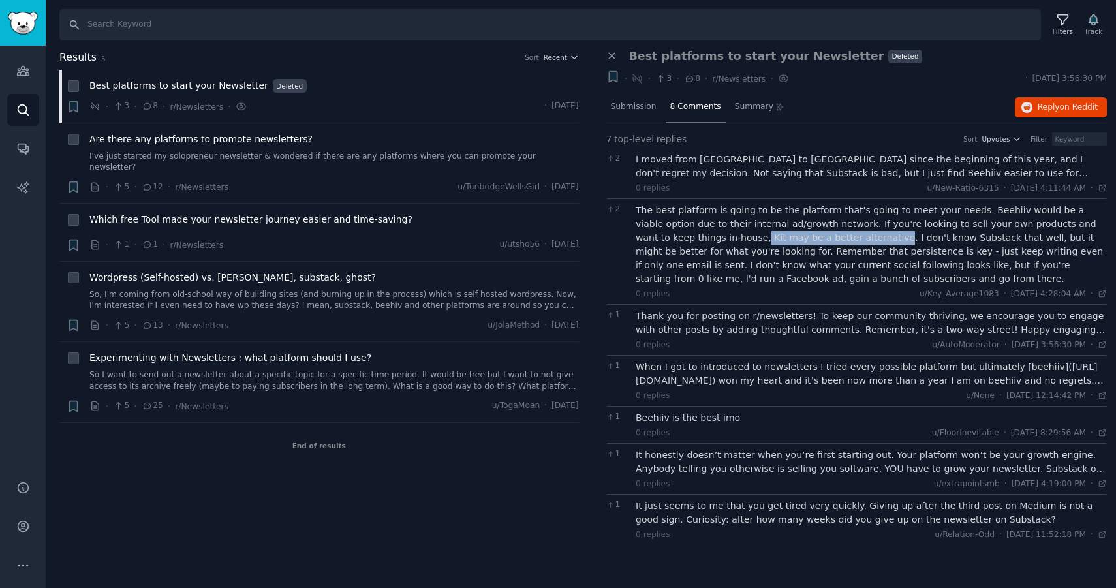
drag, startPoint x: 664, startPoint y: 238, endPoint x: 792, endPoint y: 238, distance: 127.9
click at [792, 238] on div "The best platform is going to be the platform that's going to meet your needs. …" at bounding box center [871, 245] width 471 height 82
click at [795, 236] on div "The best platform is going to be the platform that's going to meet your needs. …" at bounding box center [871, 245] width 471 height 82
click at [805, 467] on div "It honestly doesn’t matter when you’re first starting out. Your platform won’t …" at bounding box center [871, 461] width 471 height 27
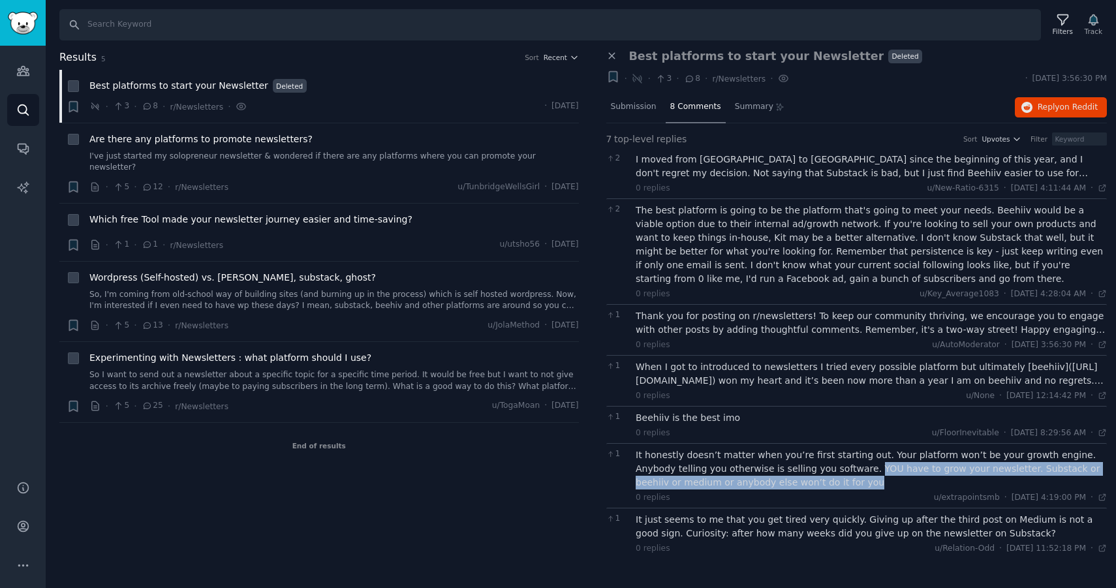
drag, startPoint x: 823, startPoint y: 468, endPoint x: 826, endPoint y: 482, distance: 14.1
click at [826, 482] on div "It honestly doesn’t matter when you’re first starting out. Your platform won’t …" at bounding box center [871, 468] width 471 height 41
